Goal: Task Accomplishment & Management: Use online tool/utility

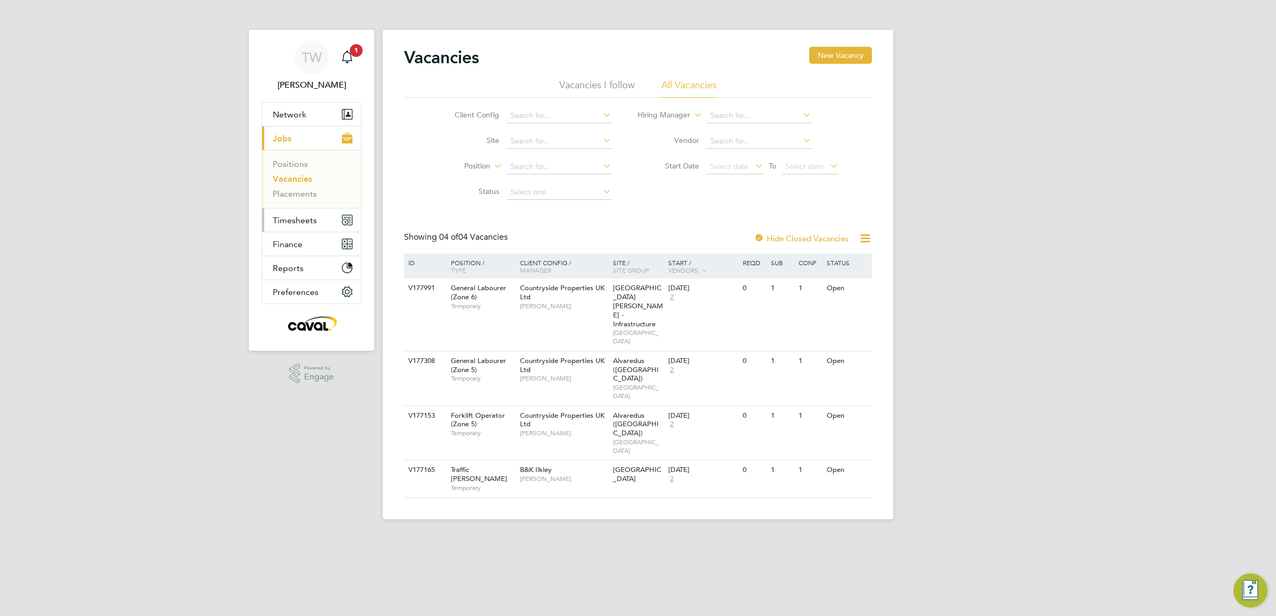
click at [302, 223] on span "Timesheets" at bounding box center [295, 220] width 44 height 10
click at [302, 188] on link "Timesheets" at bounding box center [295, 188] width 44 height 10
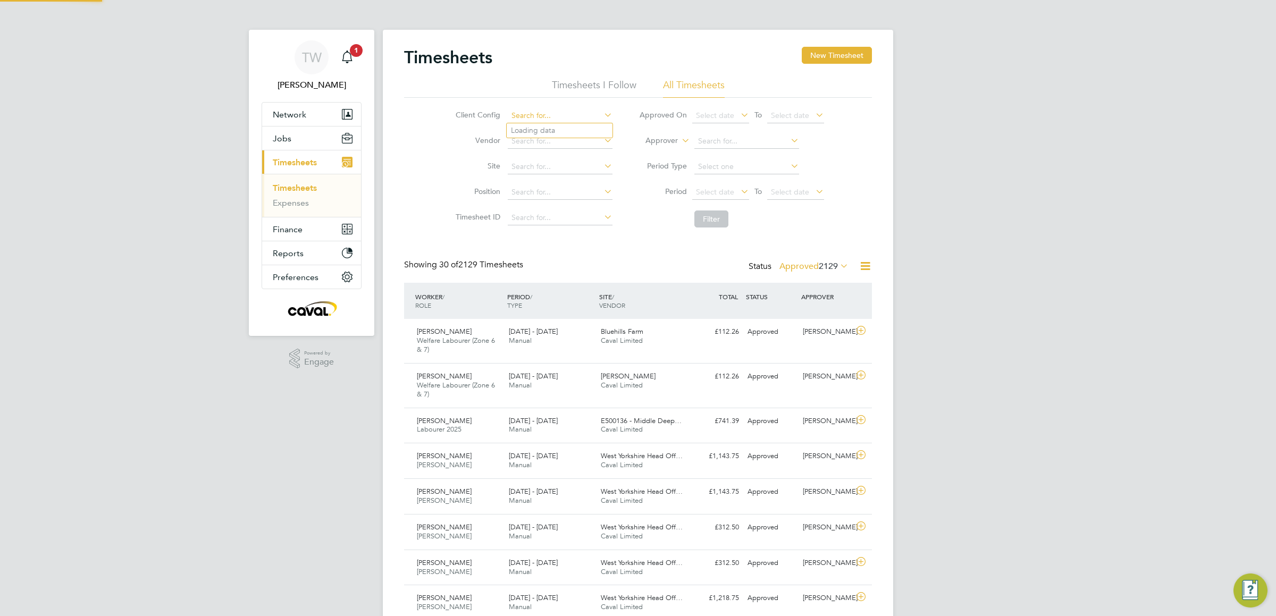
click at [533, 120] on input at bounding box center [560, 115] width 105 height 15
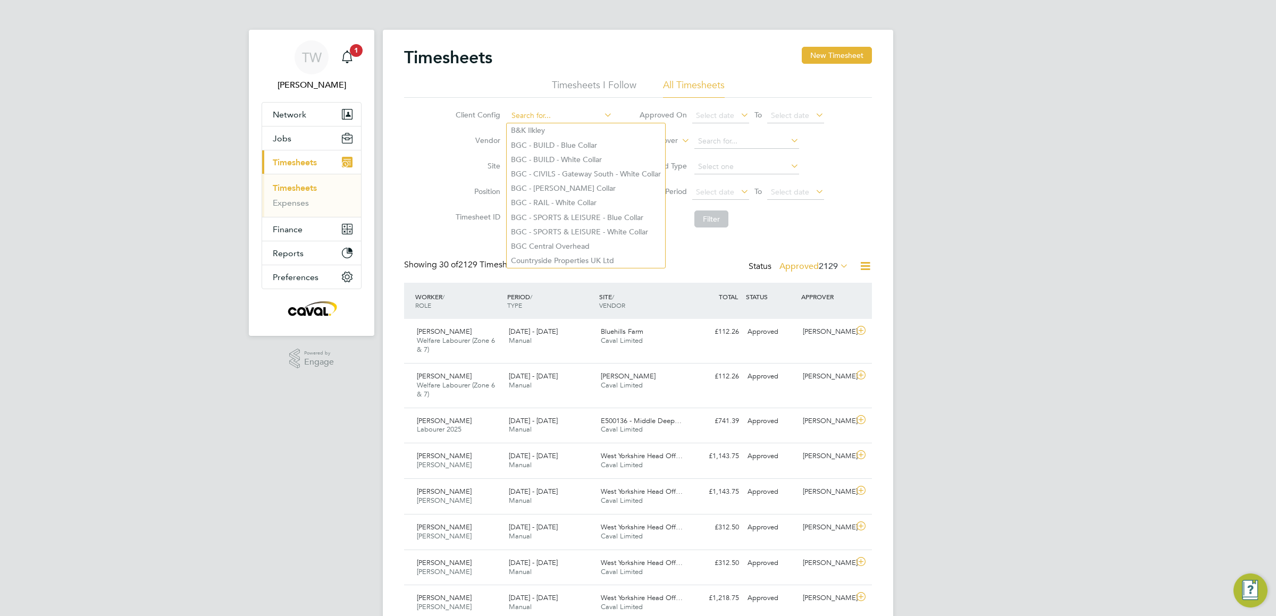
click at [545, 110] on input at bounding box center [560, 115] width 105 height 15
type input "h"
type input "poli"
click at [420, 191] on div "Client Config poli Vendor Site Position Timesheet ID Approved On Select date To…" at bounding box center [638, 165] width 468 height 135
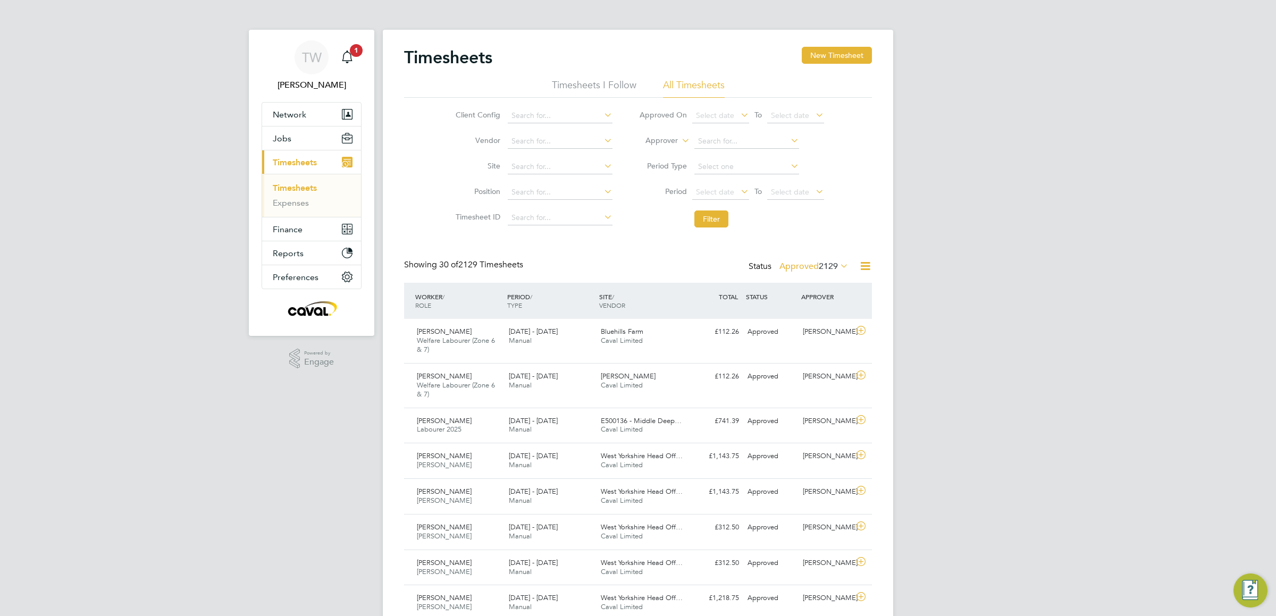
click at [835, 268] on span "2129" at bounding box center [828, 266] width 19 height 11
click at [817, 315] on li "Submitted" at bounding box center [802, 315] width 49 height 15
